Goal: Find specific page/section: Find specific page/section

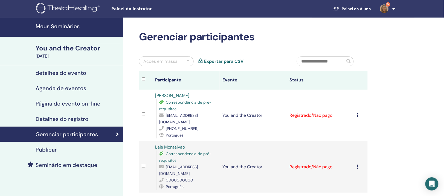
click at [60, 25] on h4 "Meus Seminários" at bounding box center [78, 26] width 84 height 7
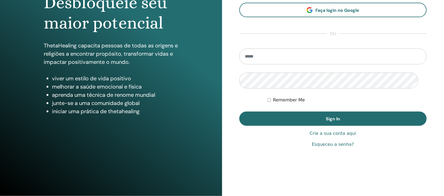
scroll to position [103, 0]
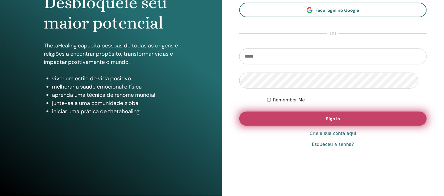
type input "**********"
click at [282, 120] on button "Sign In" at bounding box center [333, 118] width 188 height 14
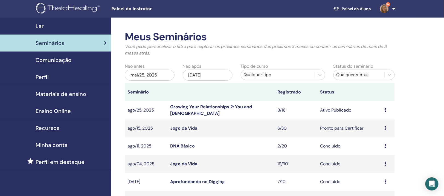
click at [209, 116] on link "Growing Your Relationships 2: You and God" at bounding box center [211, 110] width 82 height 12
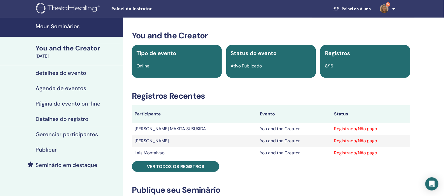
click at [51, 26] on h4 "Meus Seminários" at bounding box center [78, 26] width 84 height 7
